Goal: Transaction & Acquisition: Purchase product/service

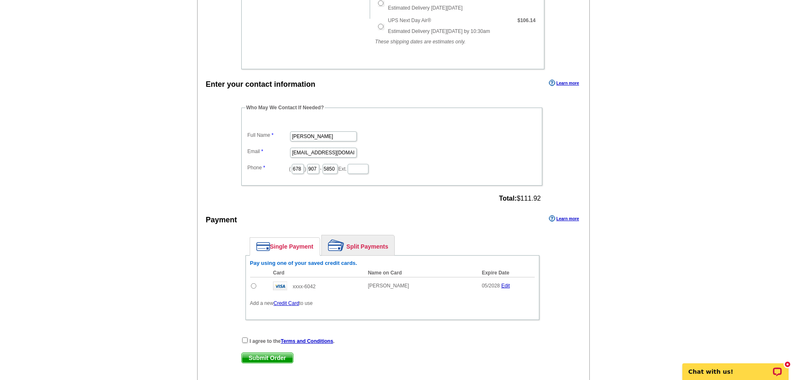
scroll to position [390, 0]
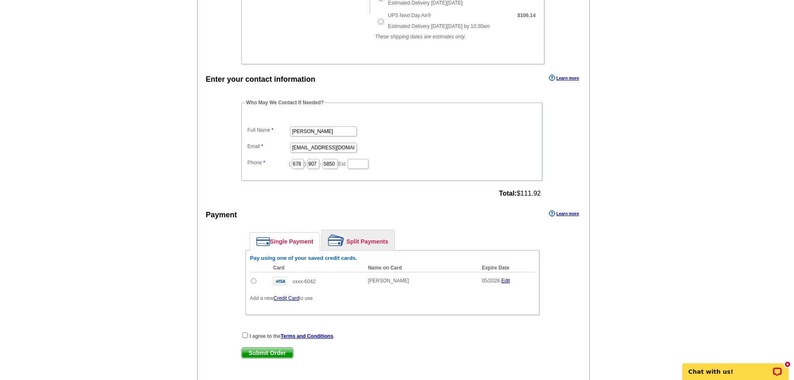
click at [253, 283] on input "radio" at bounding box center [253, 280] width 5 height 5
radio input "true"
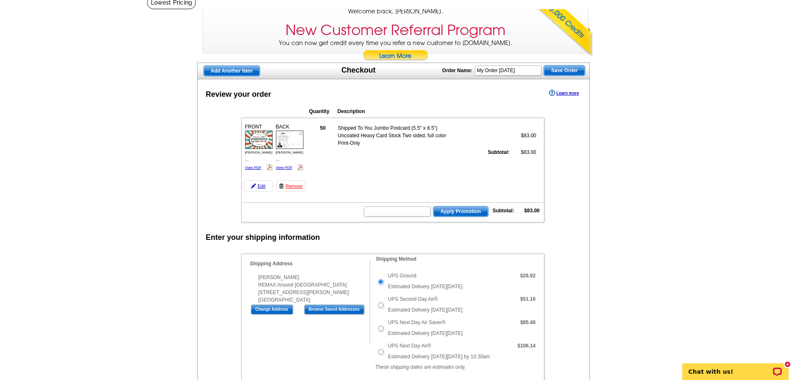
scroll to position [0, 0]
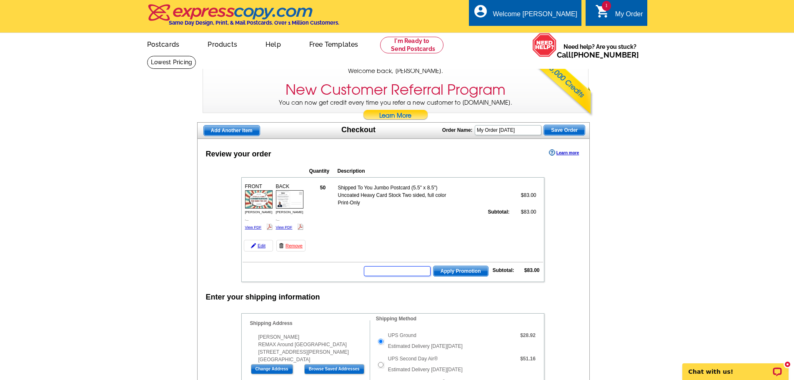
click at [402, 272] on input "text" at bounding box center [397, 271] width 67 height 10
click at [404, 271] on input "text" at bounding box center [397, 271] width 67 height 10
paste input "REM40"
type input "REM40"
click at [458, 274] on span "Apply Promotion" at bounding box center [461, 271] width 55 height 10
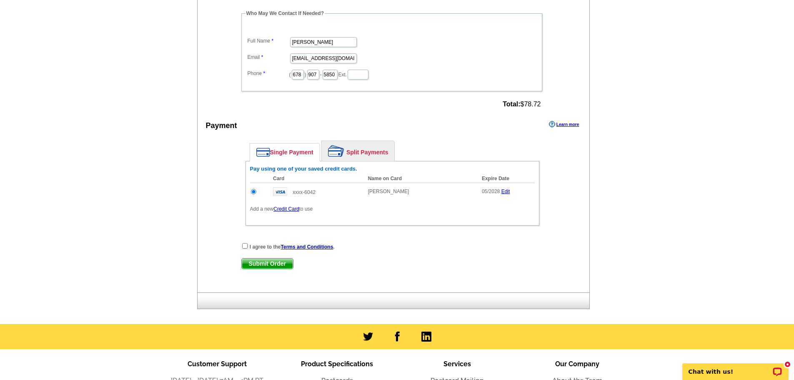
scroll to position [513, 0]
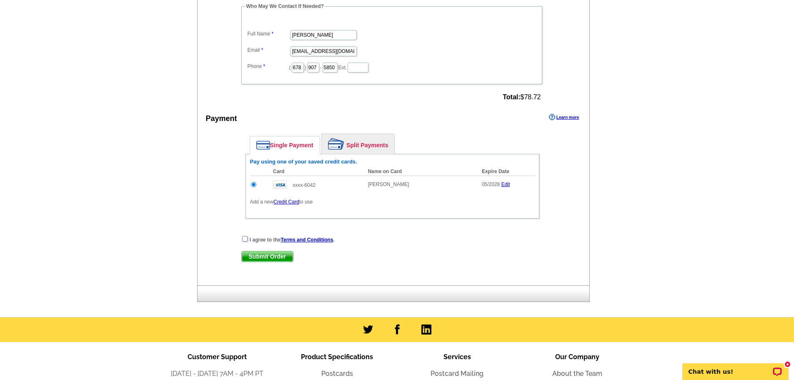
click at [245, 240] on input "checkbox" at bounding box center [244, 238] width 5 height 5
checkbox input "true"
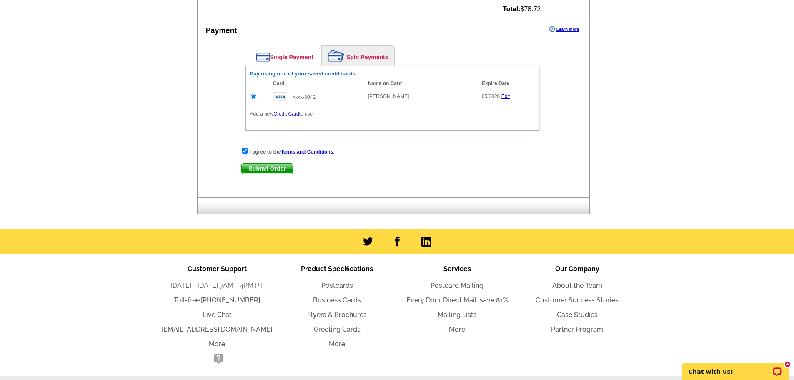
scroll to position [615, 0]
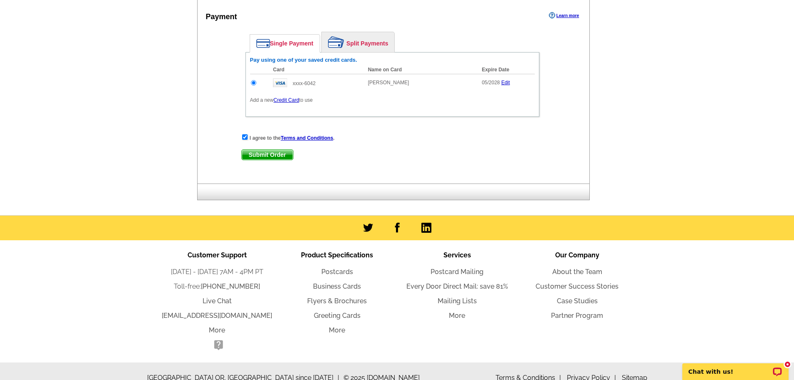
click at [265, 153] on span "Submit Order" at bounding box center [267, 155] width 51 height 10
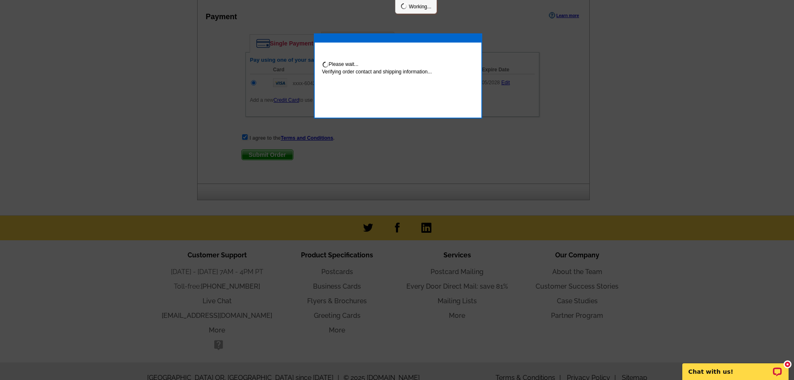
scroll to position [657, 0]
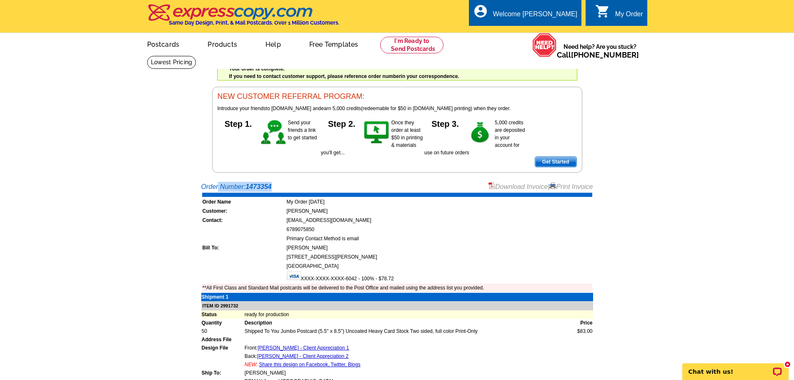
drag, startPoint x: 284, startPoint y: 190, endPoint x: 198, endPoint y: 186, distance: 86.4
click at [198, 186] on div "Order Number: 1473354 Download Invoice | Print Invoice Order Name My Order [DAT…" at bounding box center [397, 331] width 400 height 299
copy div "Order Number: 1473354"
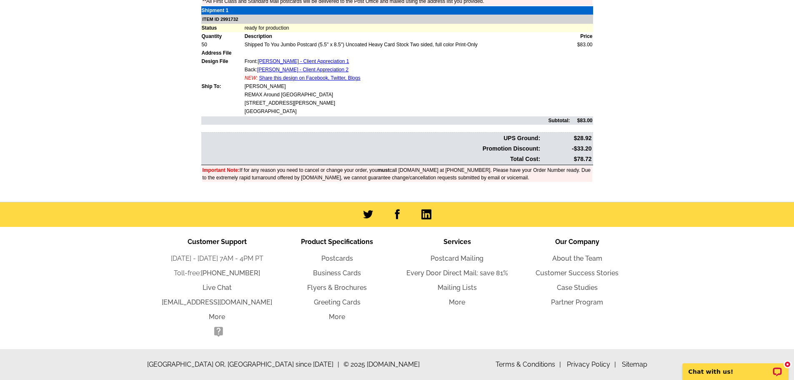
scroll to position [283, 0]
